Goal: Check status: Check status

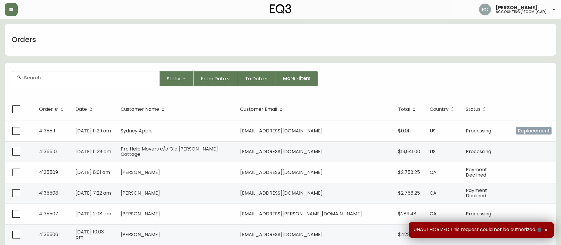
click at [133, 84] on div at bounding box center [85, 78] width 147 height 14
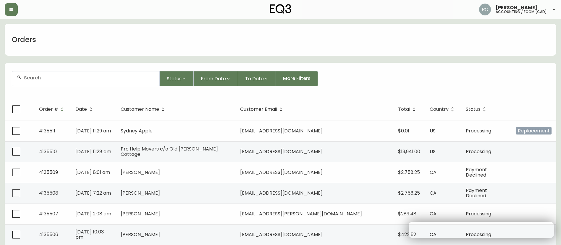
paste input "4133174"
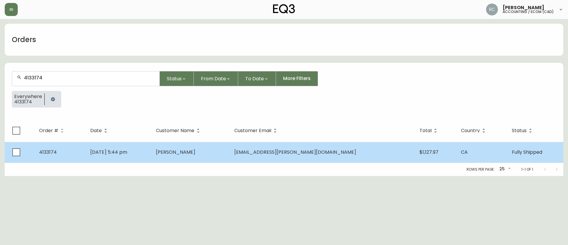
type input "4133174"
click at [224, 155] on td "Jason Tran" at bounding box center [190, 152] width 78 height 21
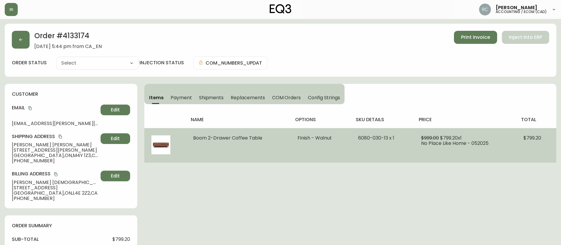
type input "Fully Shipped"
select select "FULLY_SHIPPED"
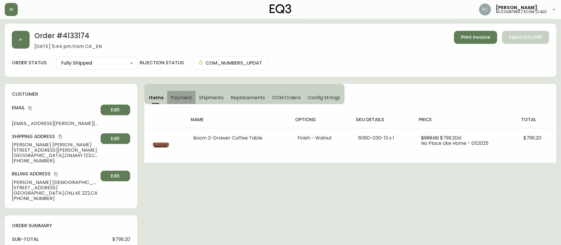
click at [172, 98] on span "Payment" at bounding box center [181, 97] width 21 height 6
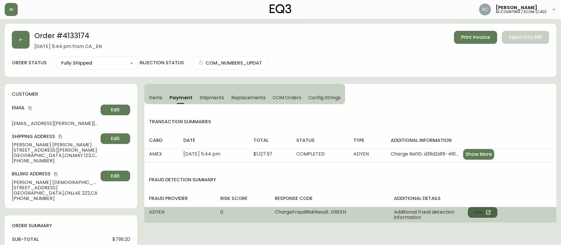
click at [492, 210] on button "View" at bounding box center [483, 212] width 30 height 11
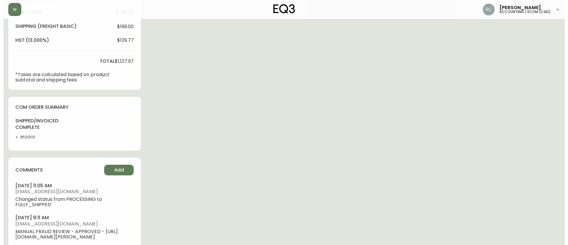
scroll to position [266, 0]
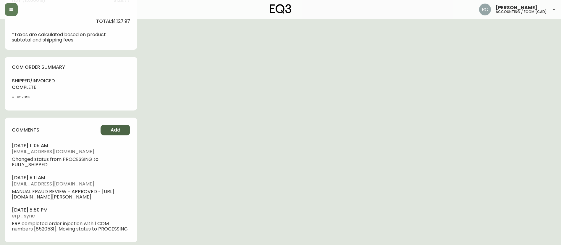
click at [122, 126] on button "Add" at bounding box center [116, 130] width 30 height 11
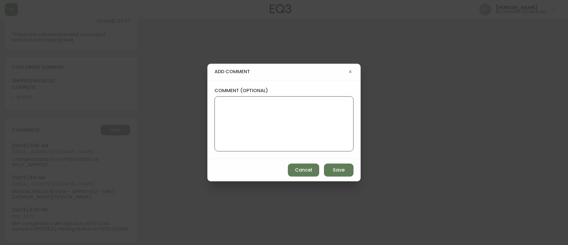
click at [318, 127] on textarea "comment (optional)" at bounding box center [283, 123] width 129 height 47
paste textarea "COMPENSATION FOR POOR EXPERIENCE TICKET# 834642 ORD# 4133174 SUBTOTAL: $176.99 …"
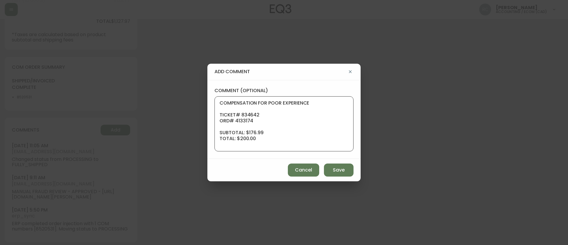
scroll to position [65, 0]
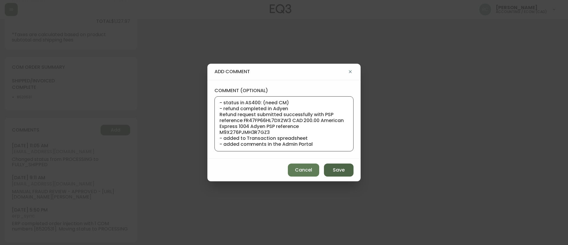
type textarea "COMPENSATION FOR POOR EXPERIENCE TICKET# 834642 ORD# 4133174 SUBTOTAL: $176.99 …"
drag, startPoint x: 335, startPoint y: 167, endPoint x: 554, endPoint y: 129, distance: 222.4
click at [335, 167] on span "Save" at bounding box center [339, 170] width 12 height 7
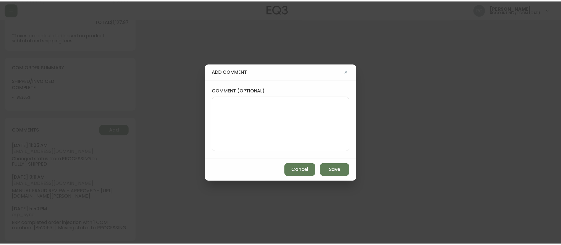
scroll to position [0, 0]
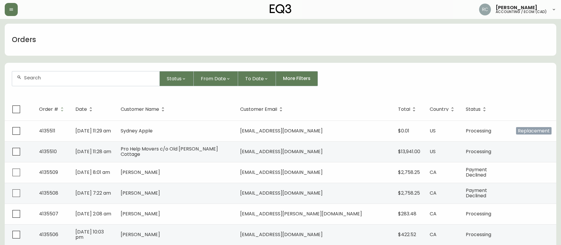
click at [109, 72] on div at bounding box center [85, 78] width 147 height 14
paste input "8577699"
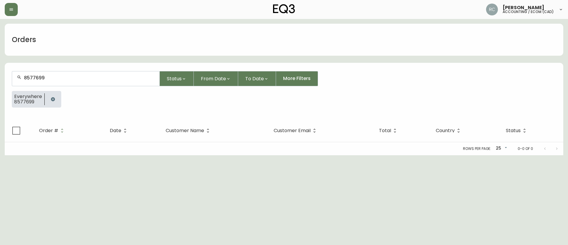
click at [60, 79] on input "8577699" at bounding box center [89, 78] width 131 height 6
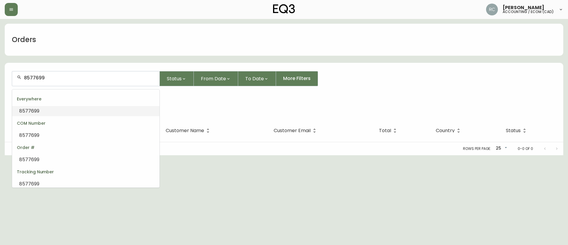
type input "8577699"
click at [29, 113] on span "8577699" at bounding box center [29, 110] width 20 height 7
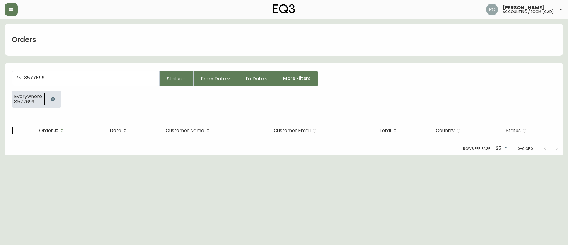
type input "8577699"
click at [51, 99] on icon "button" at bounding box center [53, 99] width 5 height 5
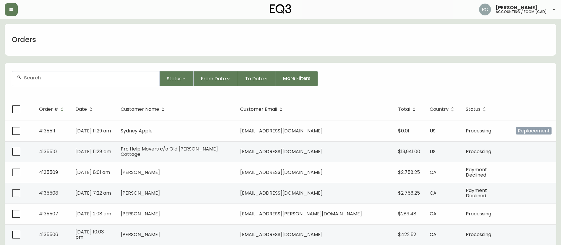
click at [117, 81] on div at bounding box center [85, 78] width 147 height 14
paste input "4133996"
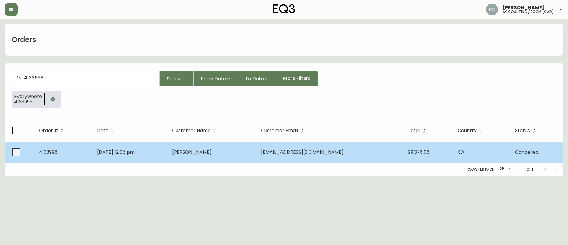
type input "4133996"
click at [237, 158] on td "Hakan Alpay" at bounding box center [211, 152] width 89 height 21
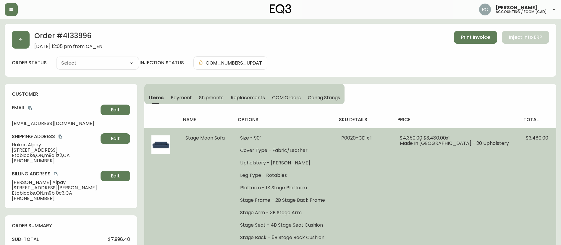
type input "Cancelled"
select select "CANCELLED"
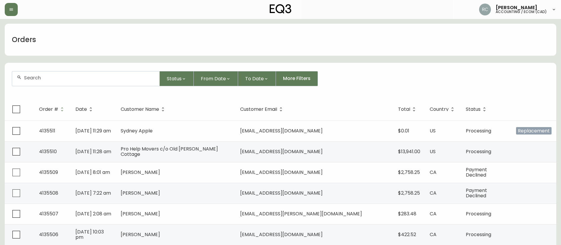
click at [366, 42] on div "Orders" at bounding box center [281, 40] width 552 height 32
click at [108, 74] on div at bounding box center [85, 78] width 147 height 14
paste input "8559564"
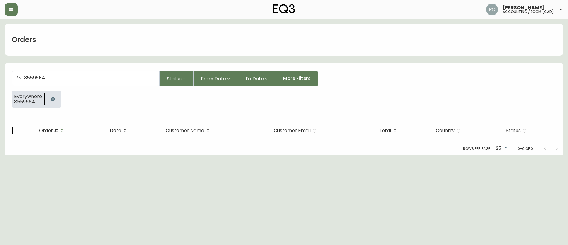
type input "8559564"
click at [56, 99] on button "button" at bounding box center [53, 99] width 12 height 12
